Goal: Information Seeking & Learning: Understand process/instructions

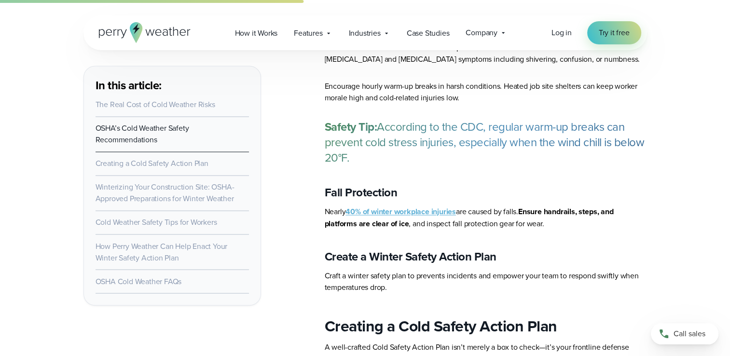
scroll to position [1688, 0]
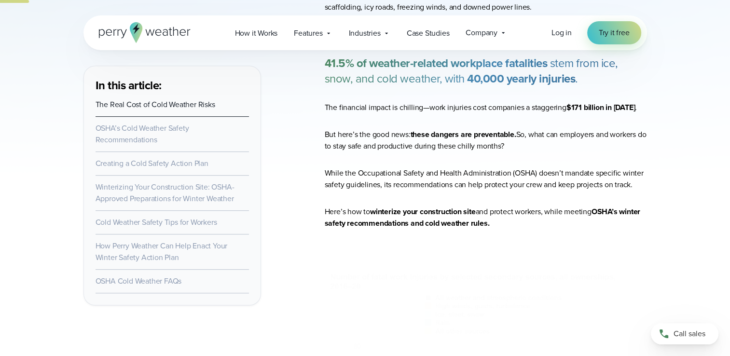
scroll to position [482, 0]
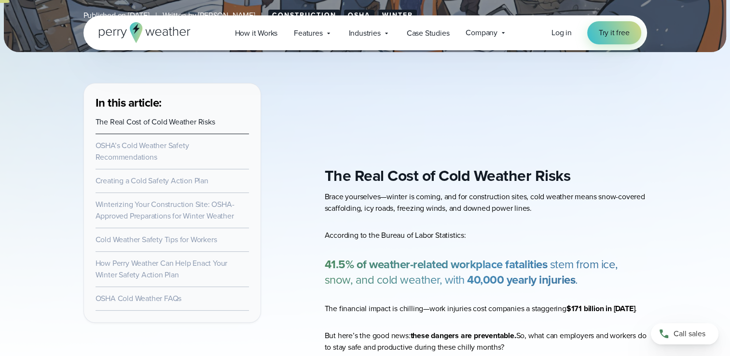
scroll to position [338, 0]
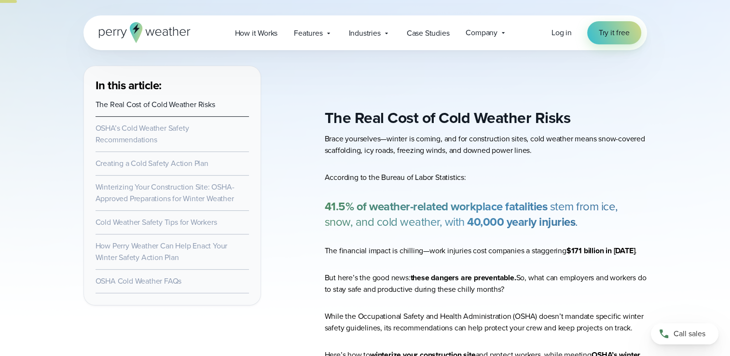
click at [194, 163] on link "Creating a Cold Safety Action Plan" at bounding box center [151, 163] width 113 height 11
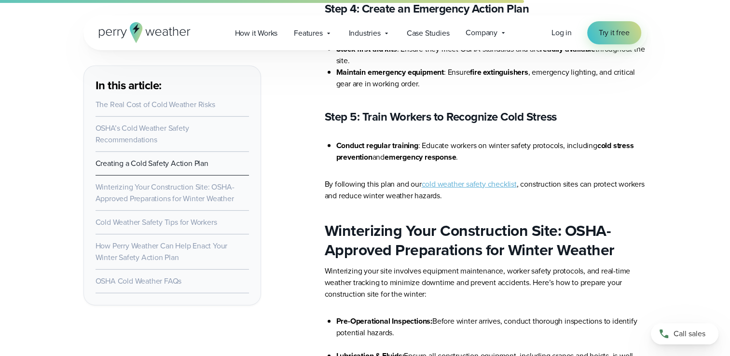
scroll to position [2903, 0]
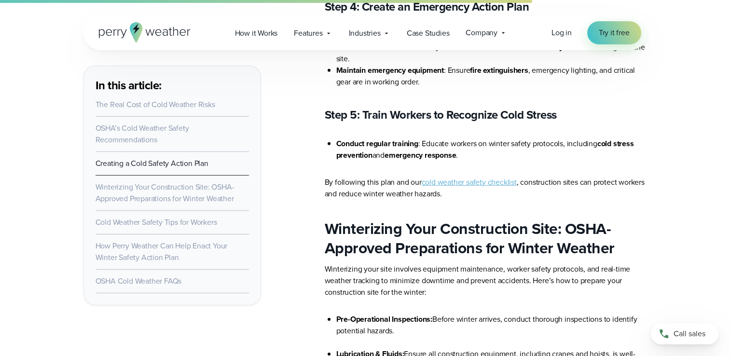
click at [458, 181] on link "cold weather safety checklist" at bounding box center [468, 182] width 95 height 11
